Goal: Communication & Community: Answer question/provide support

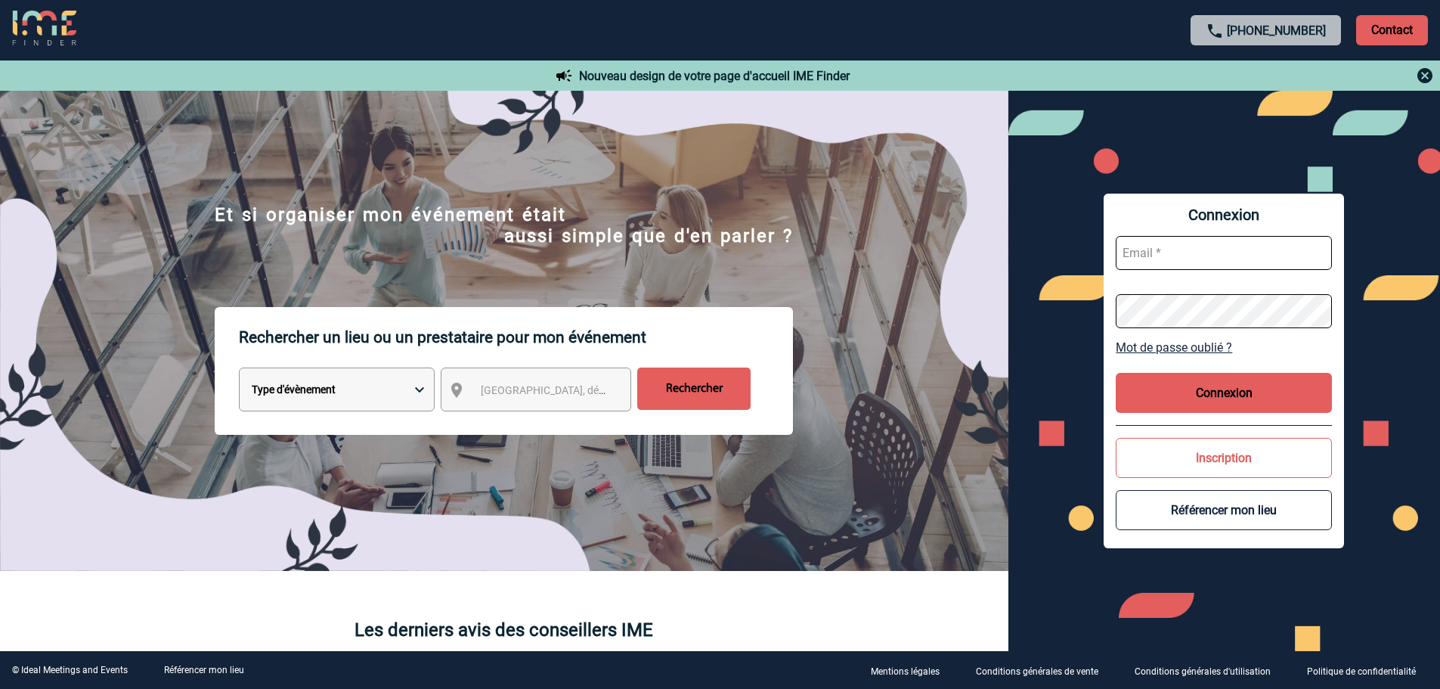
type input "jnetobogalho@ime-groupe.com"
click at [1198, 387] on button "Connexion" at bounding box center [1224, 393] width 216 height 40
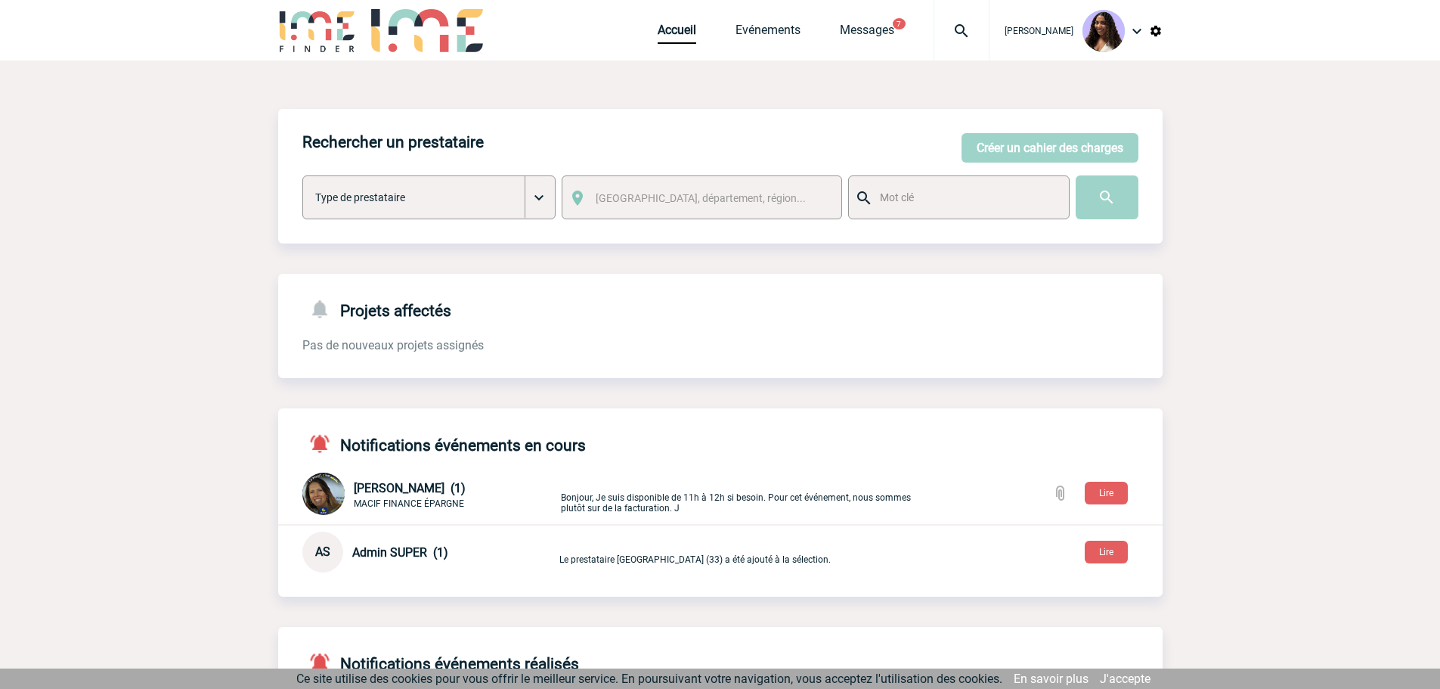
click at [934, 32] on img at bounding box center [961, 31] width 54 height 18
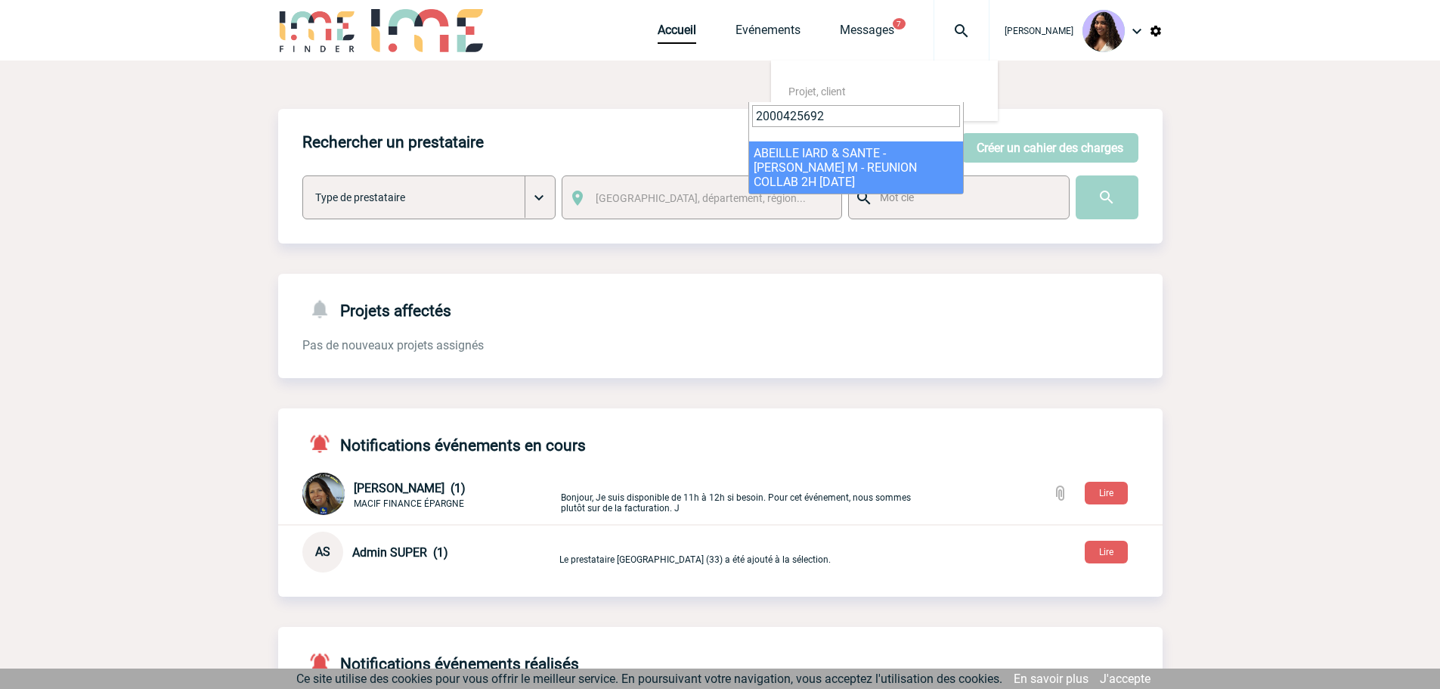
type input "2000425692"
select select "25193"
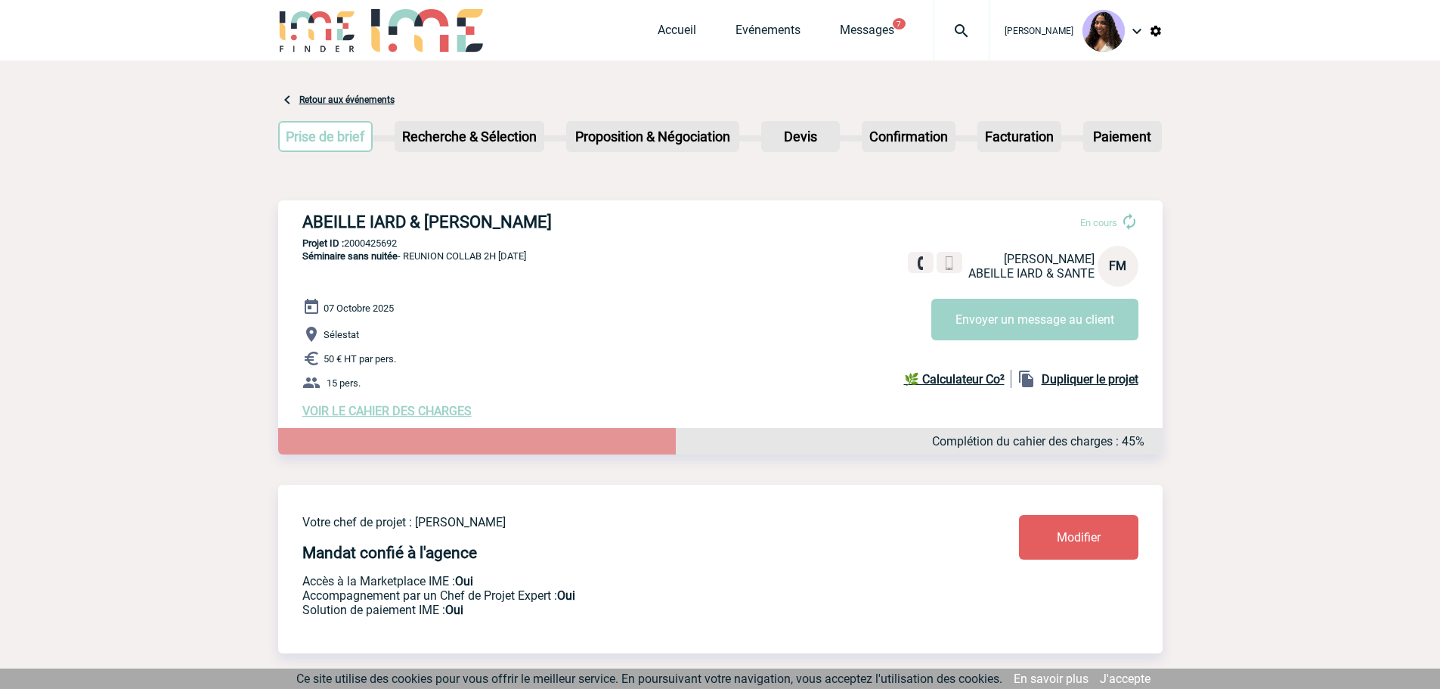
click at [417, 410] on span "VOIR LE CAHIER DES CHARGES" at bounding box center [386, 411] width 169 height 14
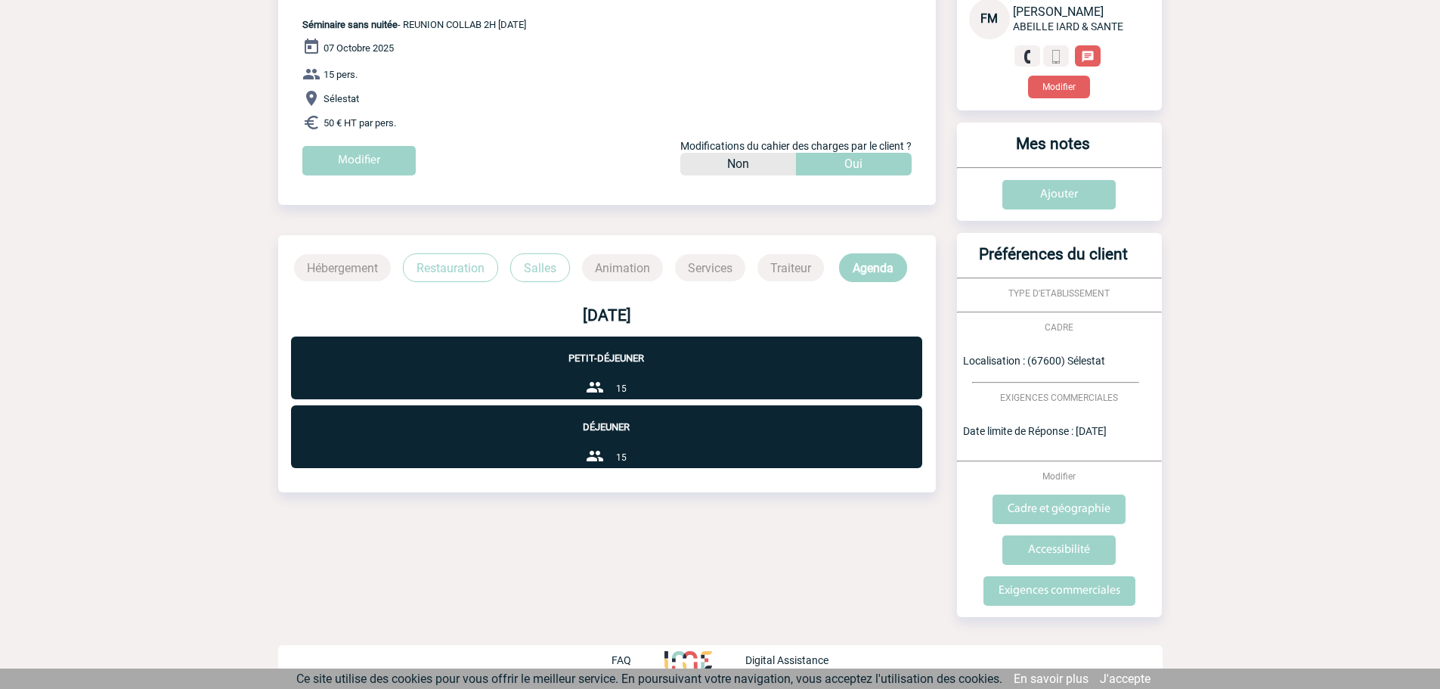
scroll to position [181, 0]
click at [454, 269] on p "Restauration" at bounding box center [450, 266] width 95 height 29
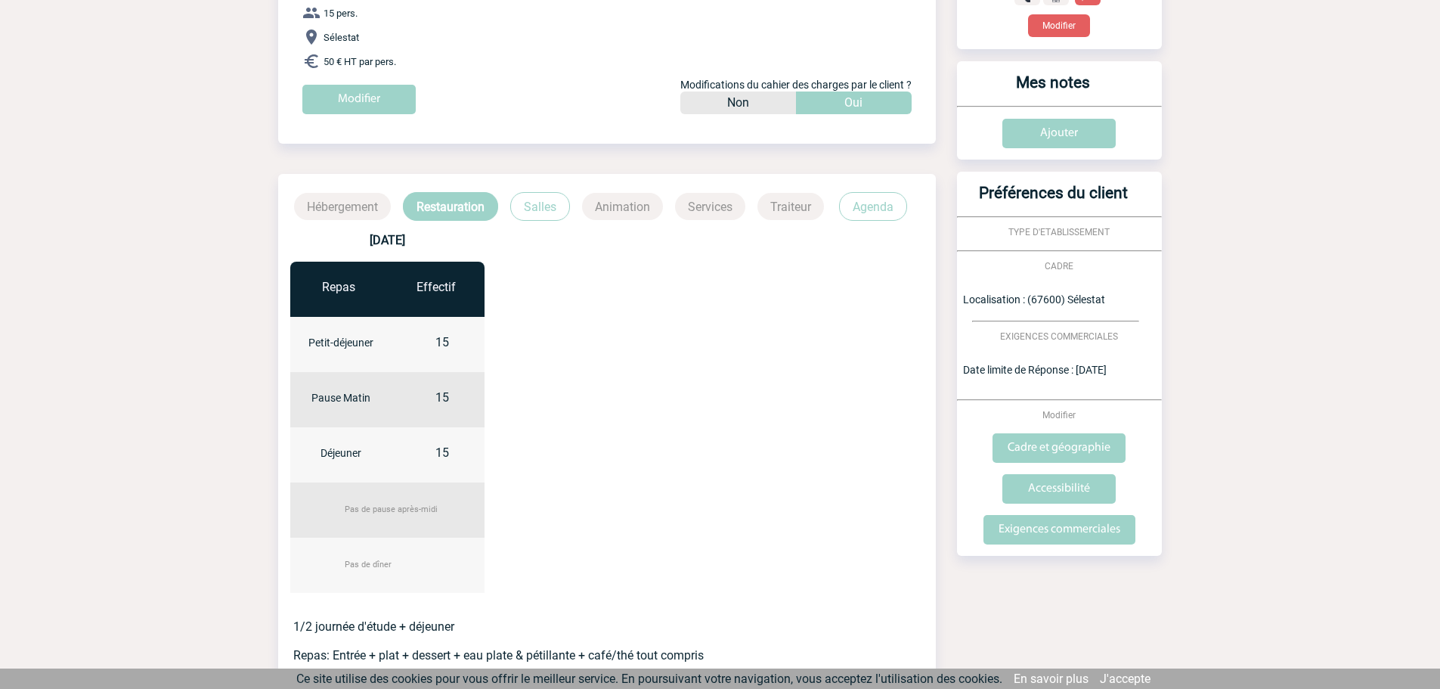
scroll to position [357, 0]
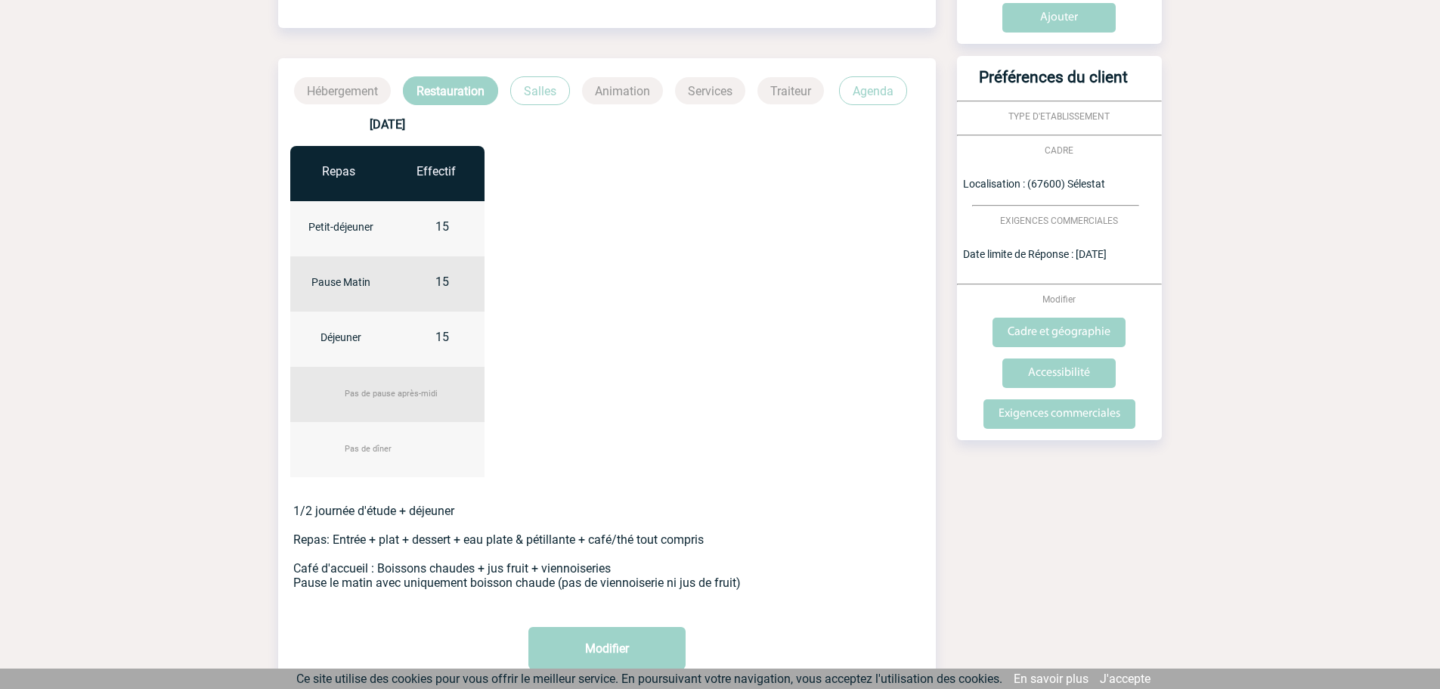
click at [546, 90] on p "Salles" at bounding box center [540, 90] width 60 height 29
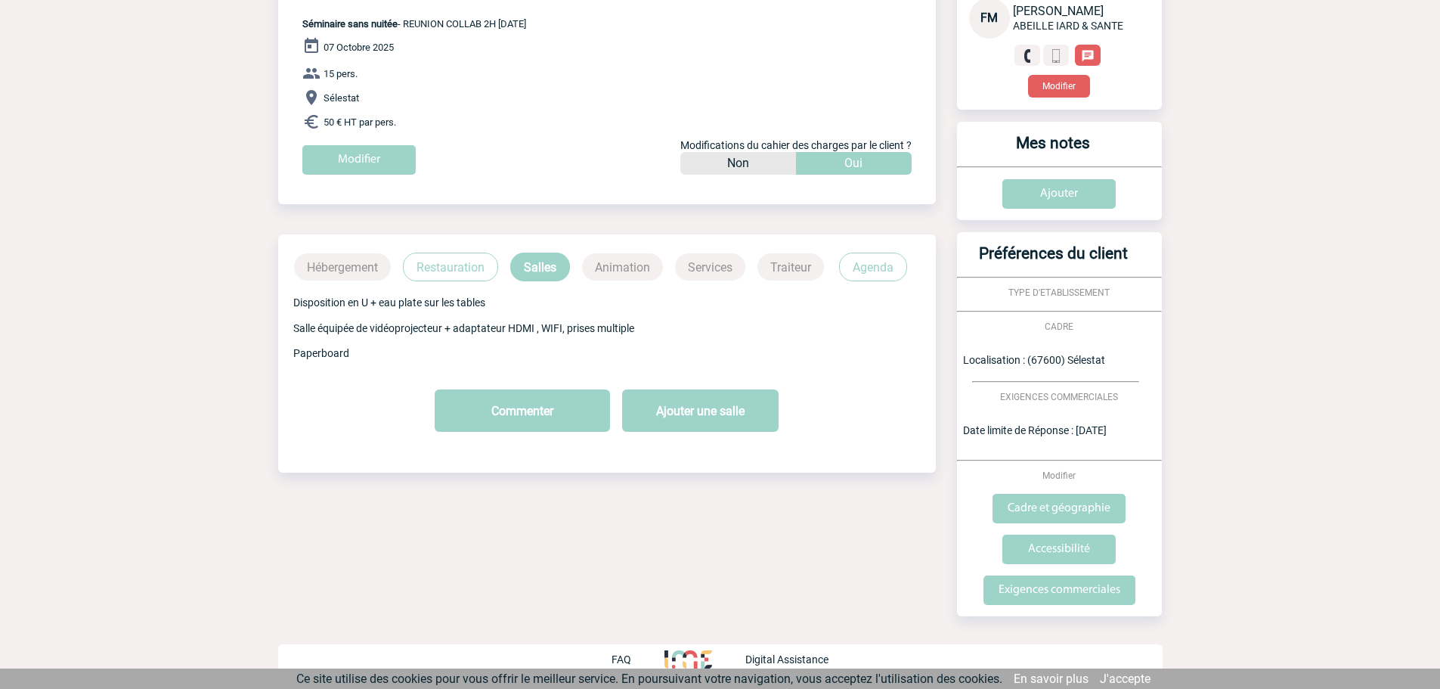
click at [862, 270] on p "Agenda" at bounding box center [873, 266] width 68 height 29
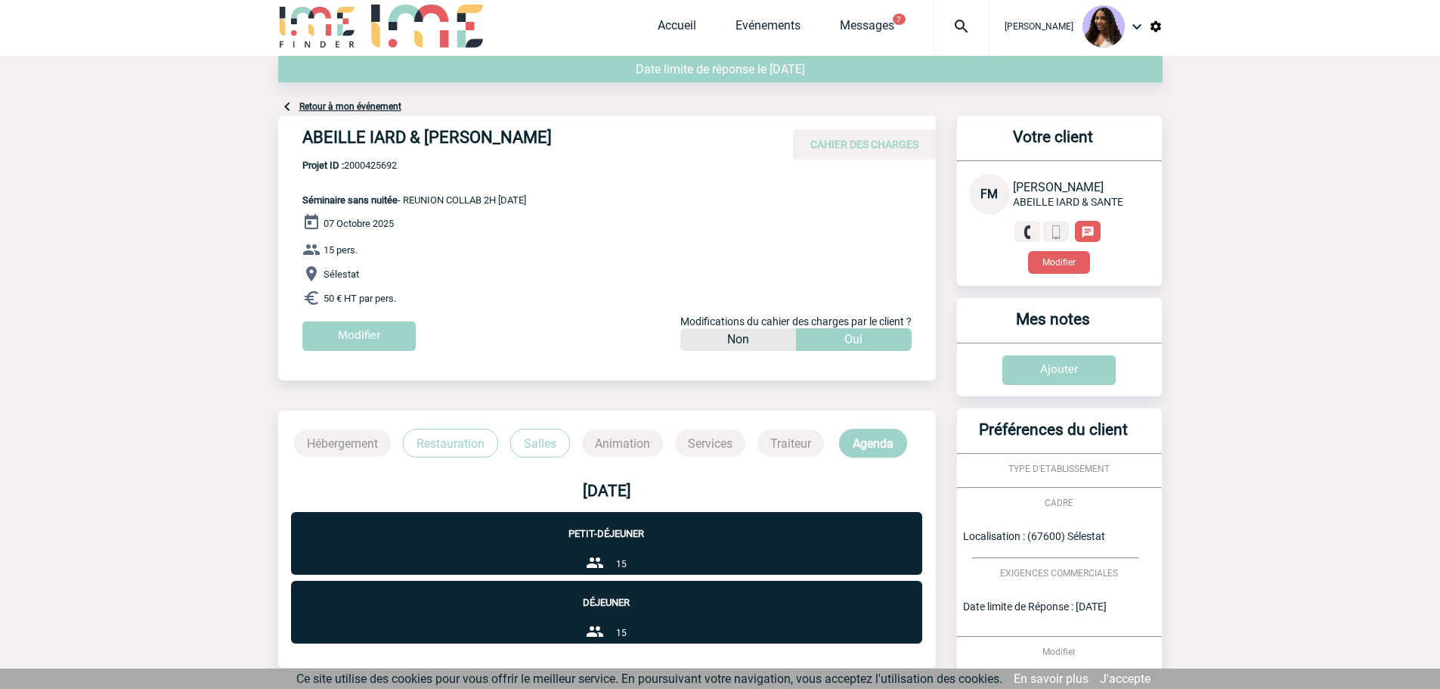
scroll to position [0, 0]
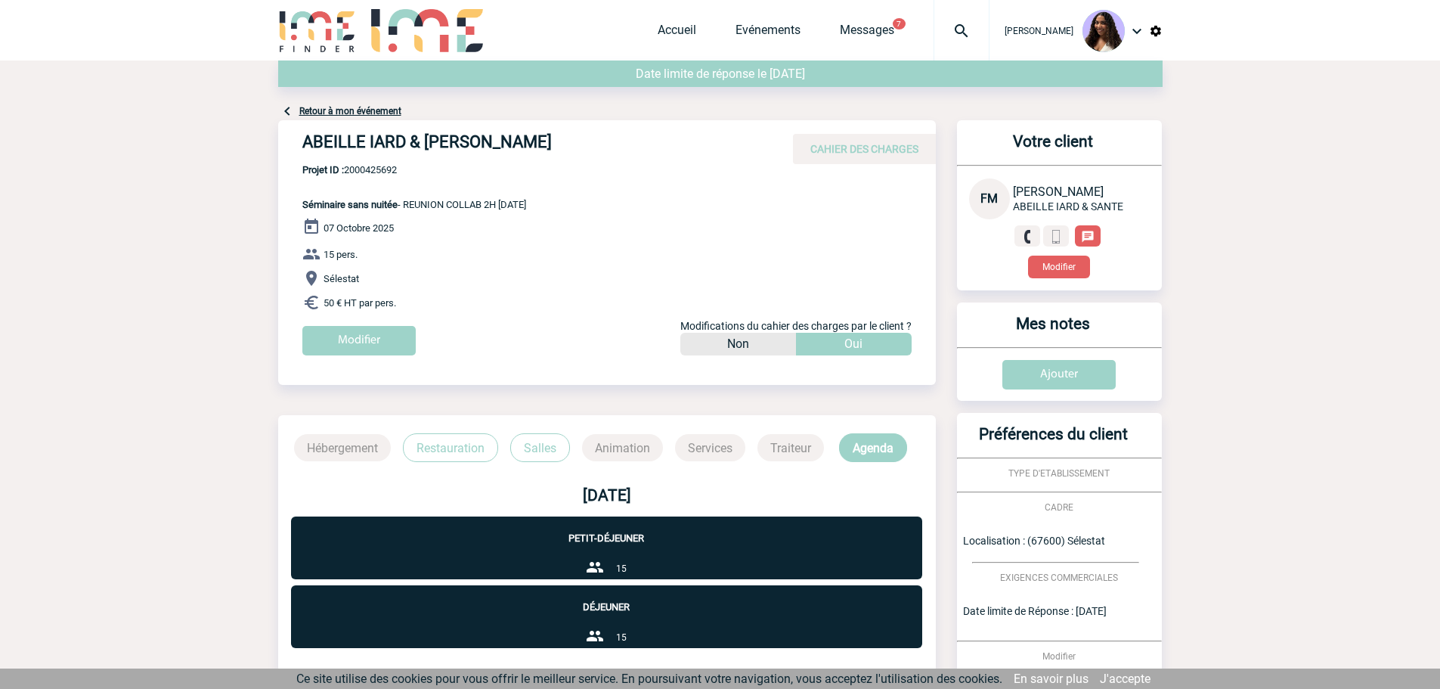
click at [321, 114] on link "Retour à mon événement" at bounding box center [350, 111] width 102 height 11
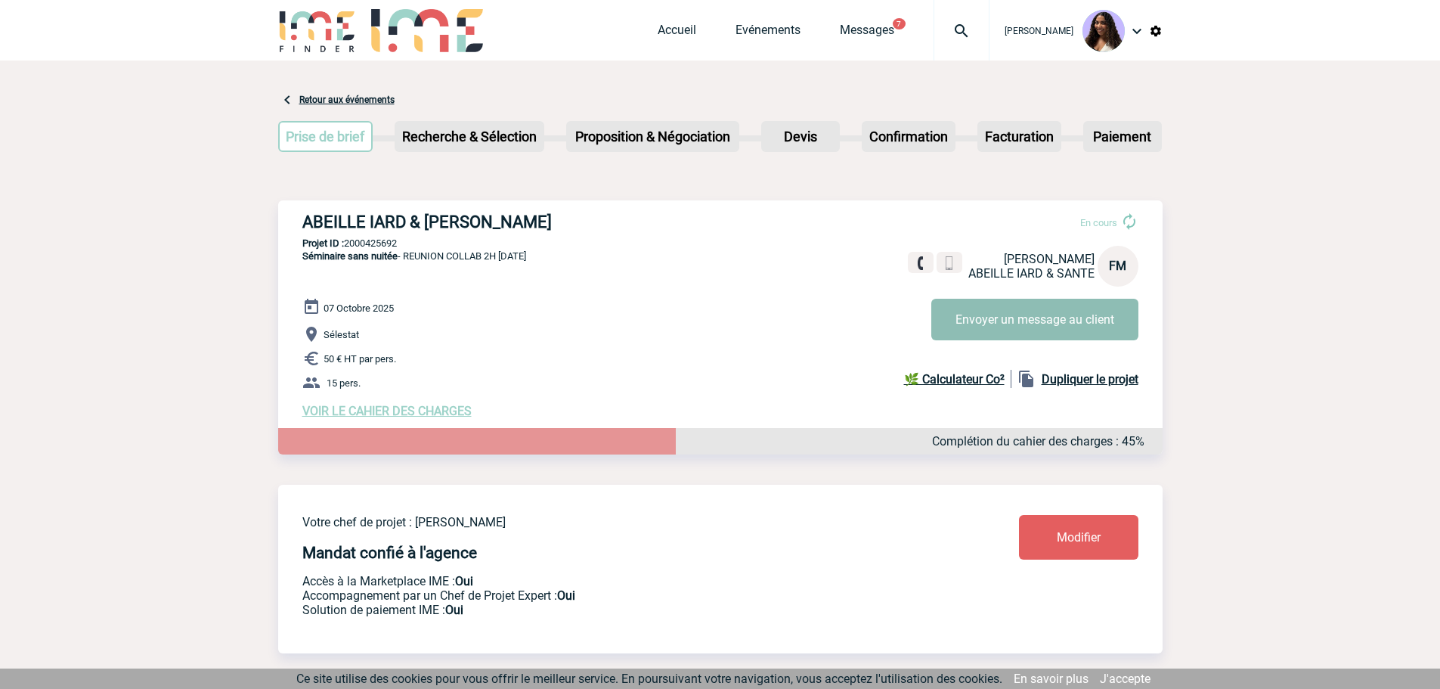
click at [975, 320] on button "Envoyer un message au client" at bounding box center [1034, 320] width 207 height 42
